Goal: Book appointment/travel/reservation

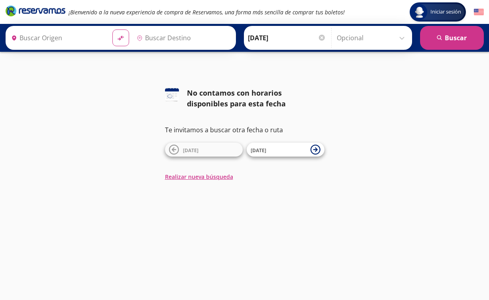
type input "Central del Sur (taxqueña), [GEOGRAPHIC_DATA]"
type input "[GEOGRAPHIC_DATA], [GEOGRAPHIC_DATA]"
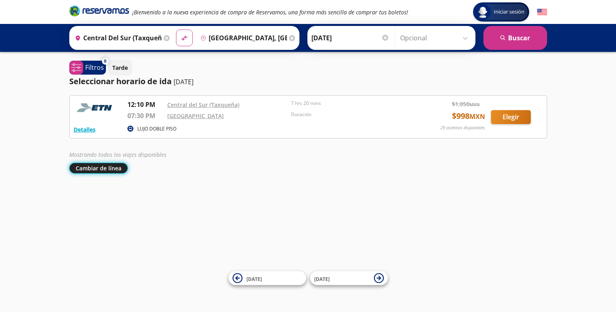
click at [114, 167] on button "Cambiar de línea" at bounding box center [98, 168] width 59 height 11
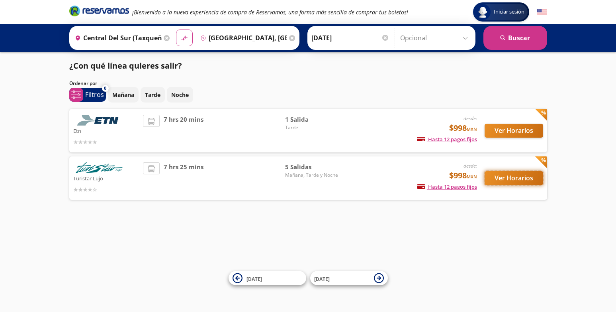
click at [508, 180] on button "Ver Horarios" at bounding box center [514, 178] width 59 height 14
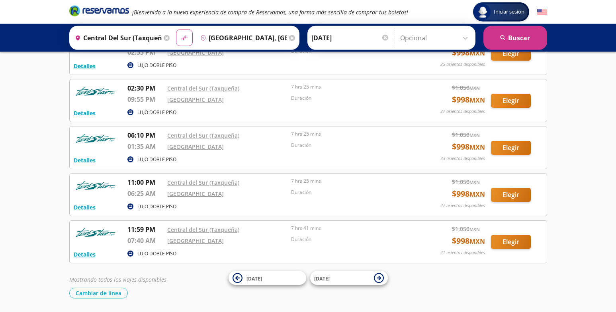
scroll to position [63, 0]
click at [238, 277] on icon at bounding box center [237, 277] width 4 height 4
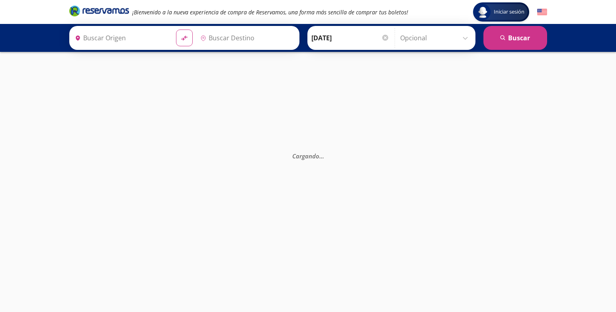
type input "[GEOGRAPHIC_DATA], [GEOGRAPHIC_DATA]"
type input "Central del Sur (taxqueña), [GEOGRAPHIC_DATA]"
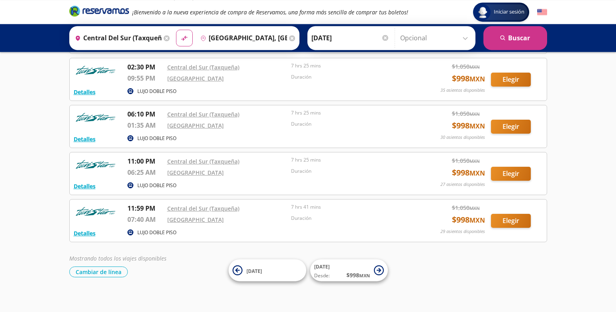
scroll to position [90, 0]
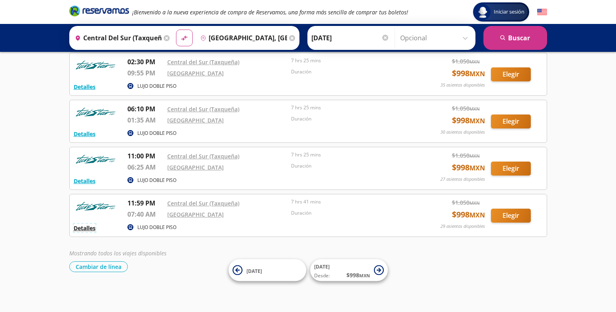
click at [92, 229] on button "Detalles" at bounding box center [85, 228] width 22 height 8
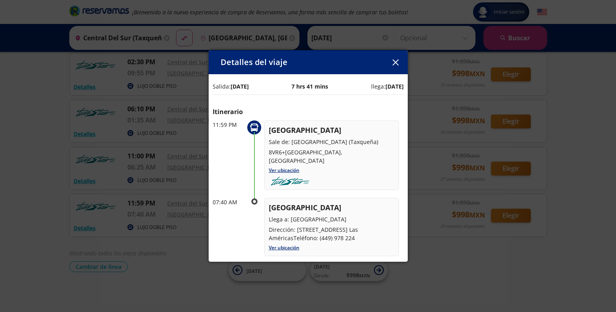
click at [398, 64] on icon "button" at bounding box center [396, 62] width 6 height 6
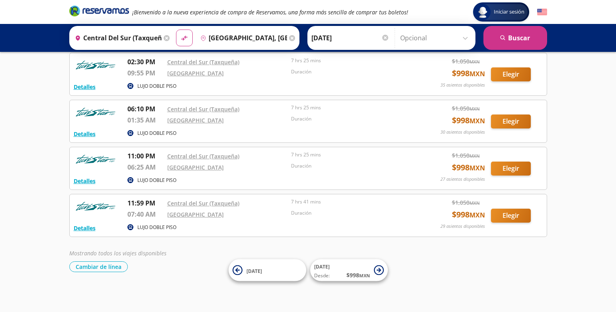
click at [383, 36] on div at bounding box center [386, 38] width 6 height 6
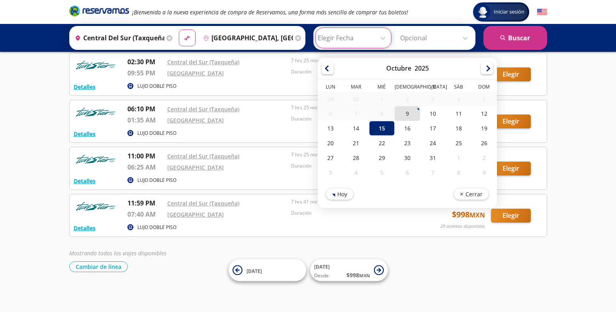
click at [396, 111] on div "9" at bounding box center [408, 113] width 26 height 15
type input "[DATE]"
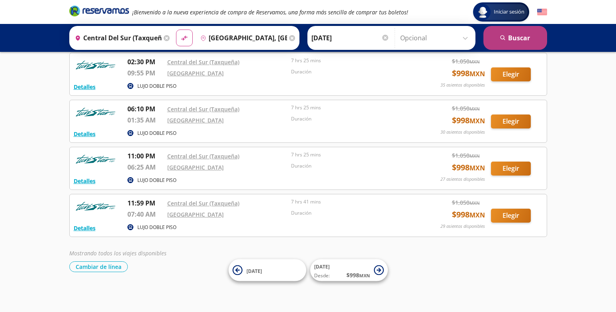
click at [512, 36] on button "search [GEOGRAPHIC_DATA]" at bounding box center [516, 38] width 64 height 24
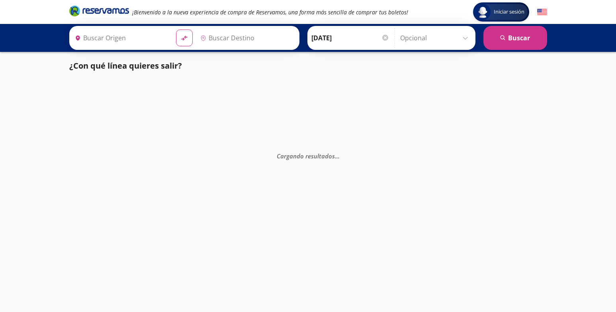
type input "[GEOGRAPHIC_DATA], [GEOGRAPHIC_DATA]"
type input "Central del Sur (taxqueña), [GEOGRAPHIC_DATA]"
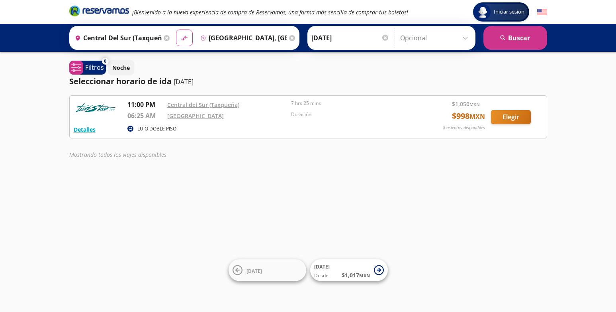
click at [157, 127] on p "LUJO DOBLE PISO" at bounding box center [156, 128] width 39 height 7
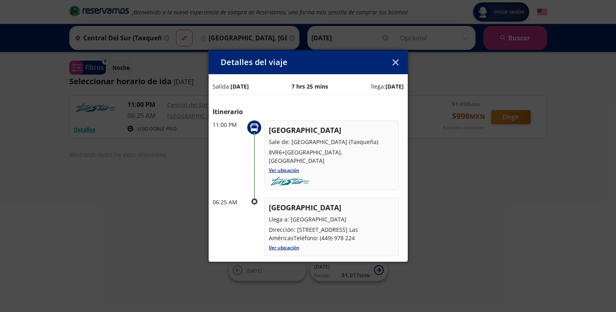
click at [397, 63] on icon "button" at bounding box center [396, 62] width 6 height 6
